Goal: Find specific page/section: Locate a particular part of the current website

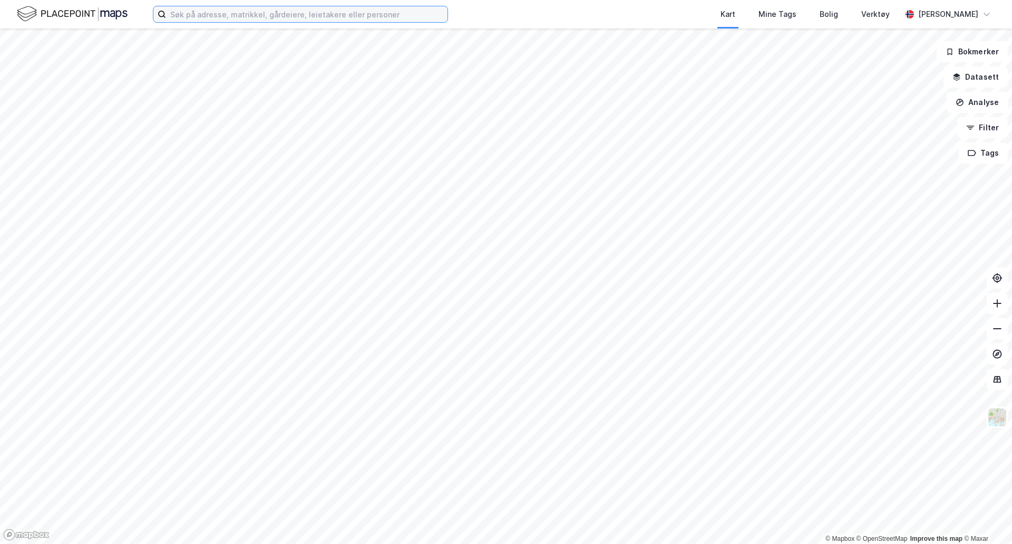
click at [210, 16] on input at bounding box center [307, 14] width 282 height 16
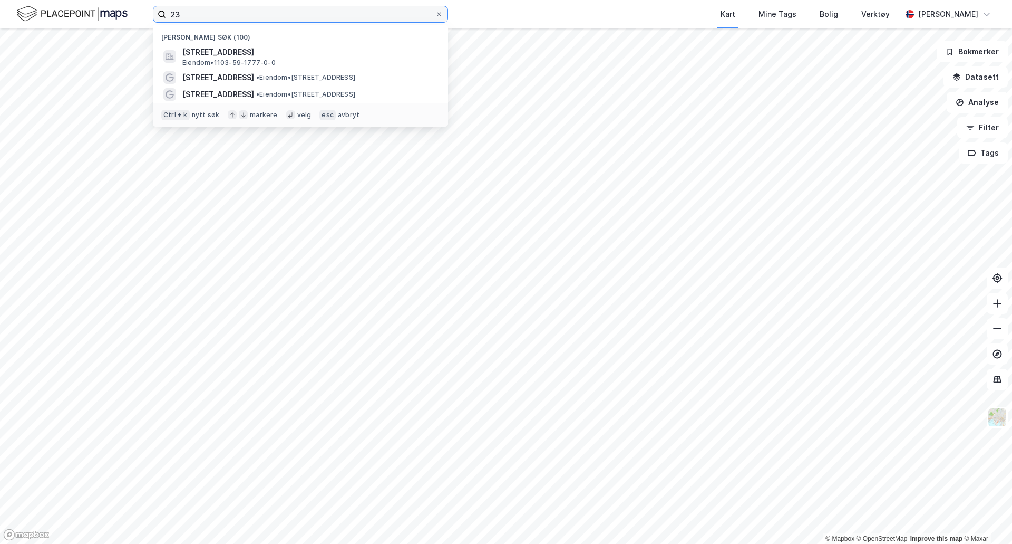
type input "2"
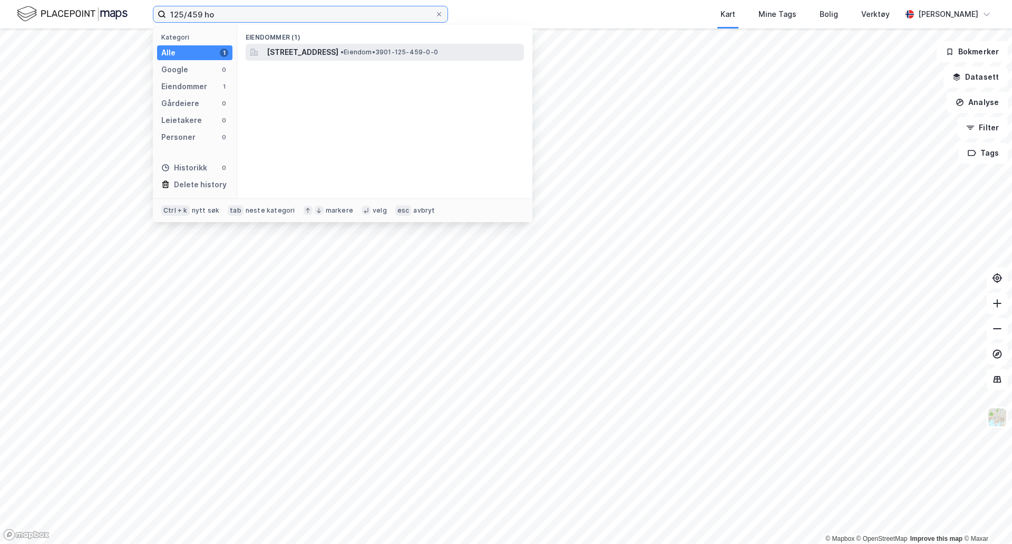
type input "125/459 ho"
click at [269, 46] on span "[STREET_ADDRESS]" at bounding box center [303, 52] width 72 height 13
